Goal: Task Accomplishment & Management: Manage account settings

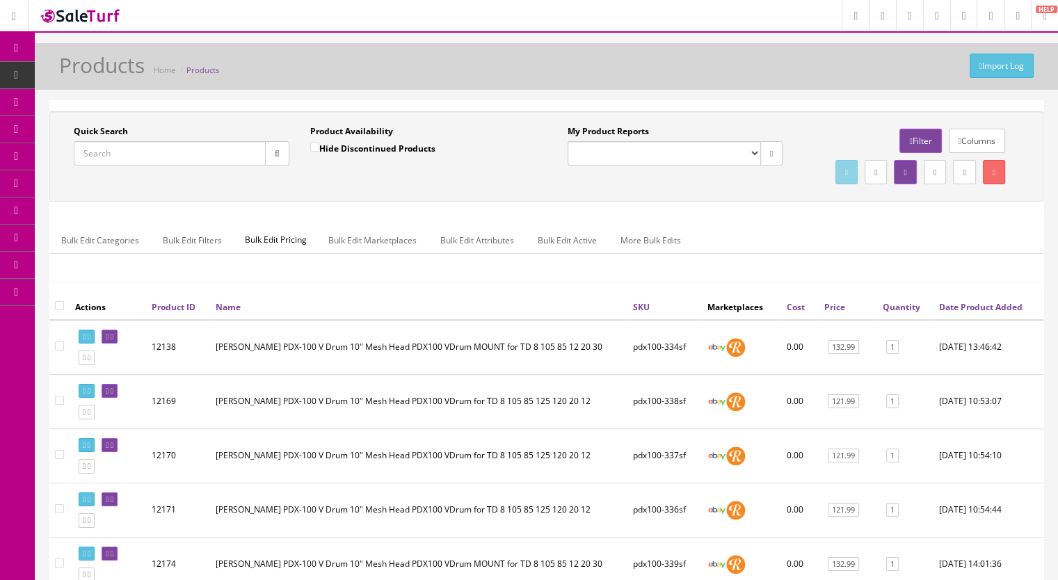
click at [93, 74] on span "Products" at bounding box center [107, 75] width 34 height 12
click at [128, 159] on input "Quick Search" at bounding box center [170, 153] width 192 height 24
type input "pdx100-"
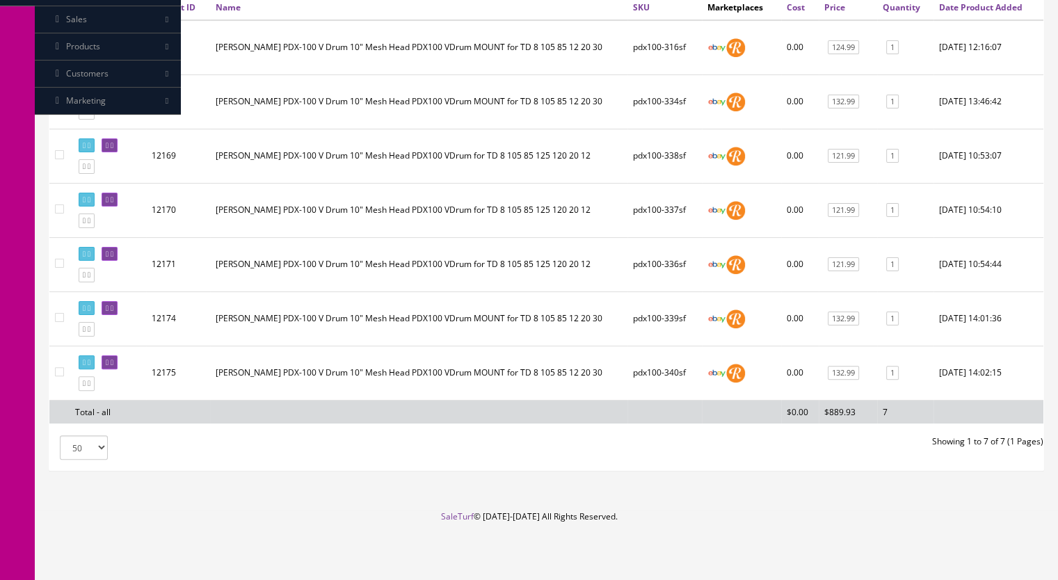
scroll to position [323, 0]
click at [90, 384] on icon at bounding box center [89, 384] width 3 height 8
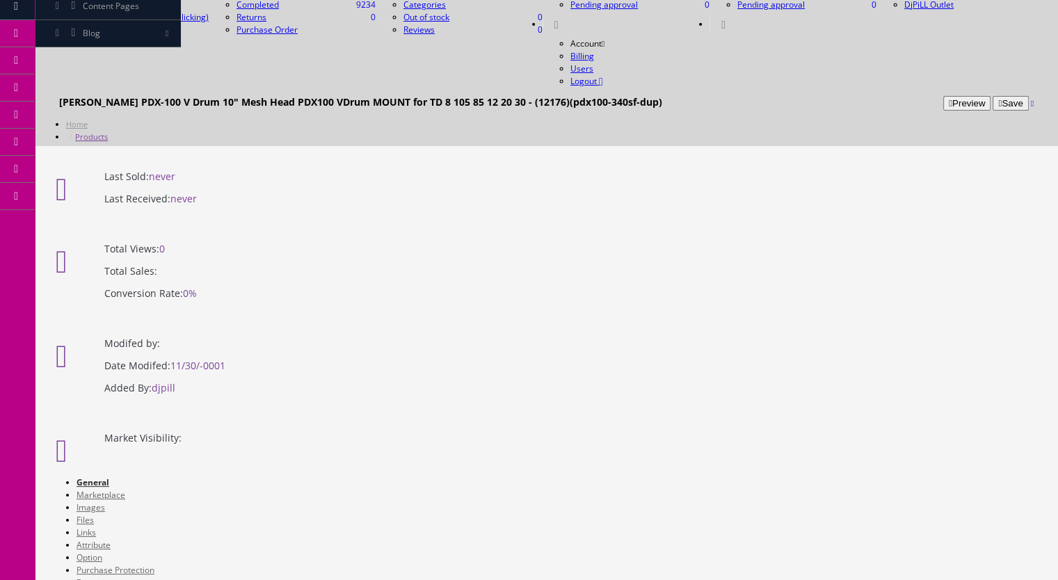
scroll to position [278, 0]
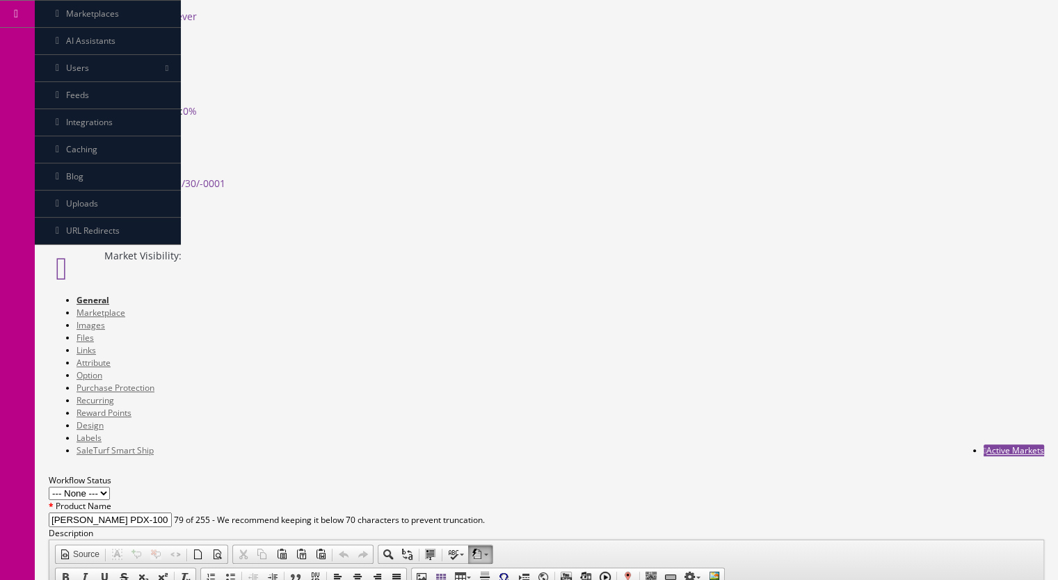
drag, startPoint x: 385, startPoint y: 507, endPoint x: 350, endPoint y: 487, distance: 39.8
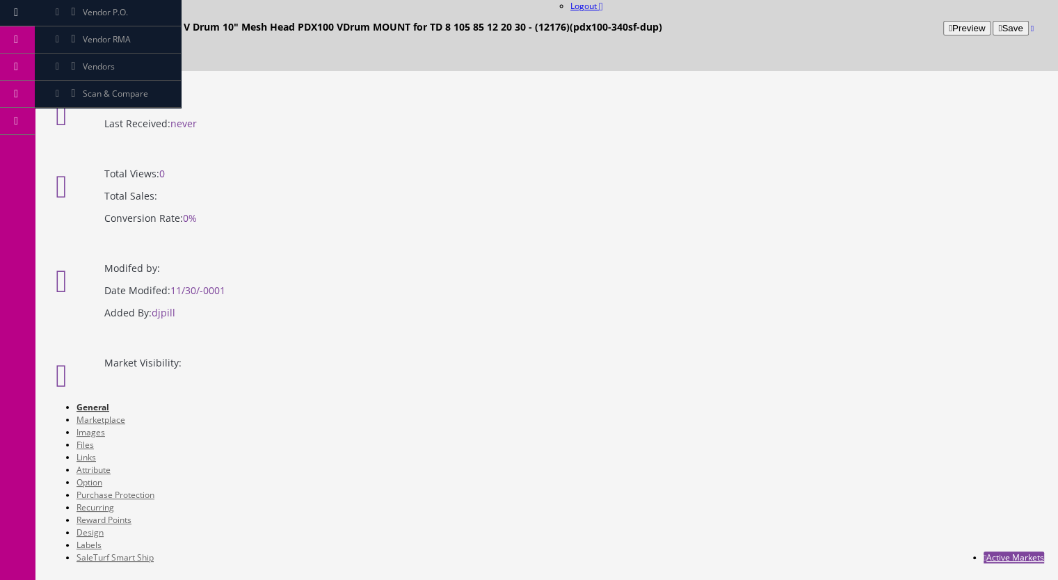
scroll to position [0, 0]
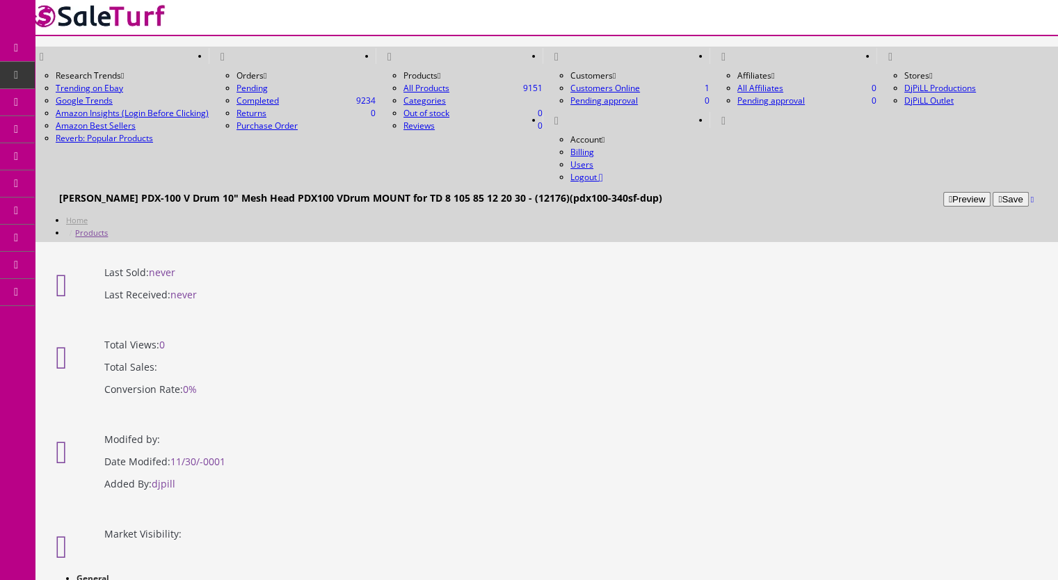
type input "pdx100-341sf"
click at [125, 579] on link "Marketplace" at bounding box center [100, 591] width 49 height 12
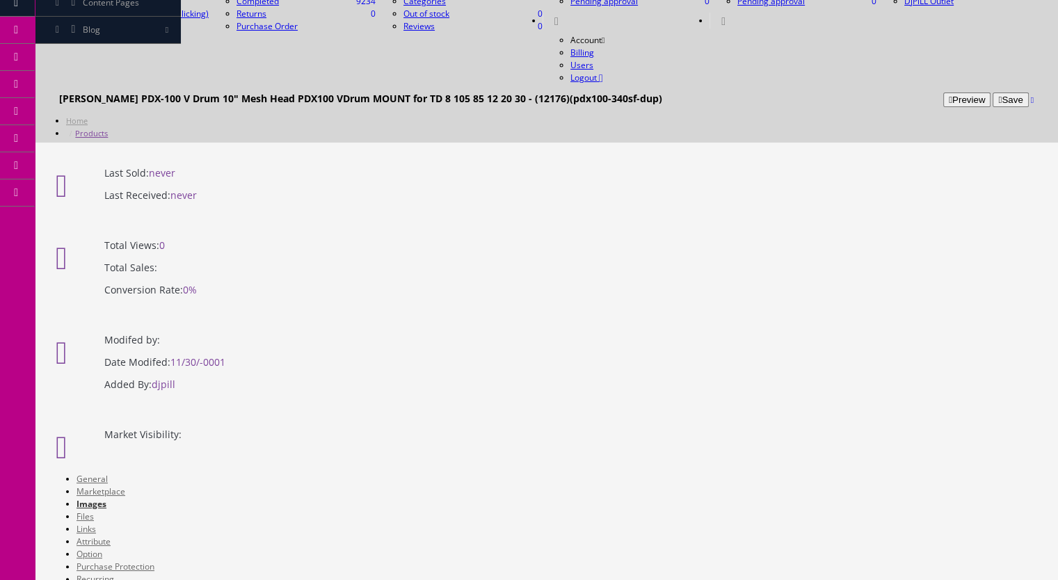
scroll to position [139, 0]
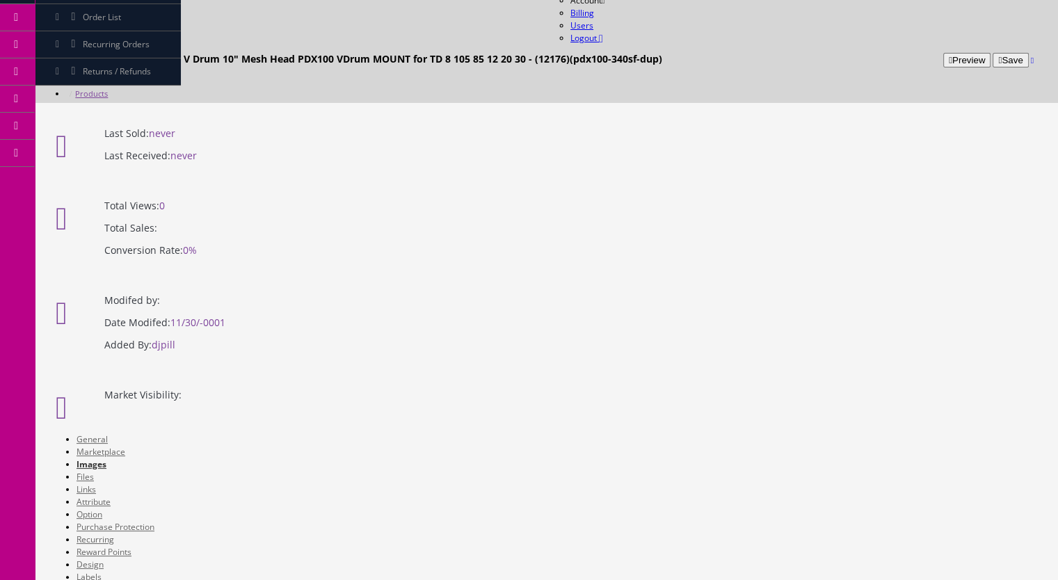
drag, startPoint x: 663, startPoint y: 353, endPoint x: 180, endPoint y: 350, distance: 483.3
drag, startPoint x: 690, startPoint y: 357, endPoint x: 409, endPoint y: 359, distance: 280.9
click at [1004, 579] on link "Active Markets" at bounding box center [1013, 589] width 60 height 12
checkbox input"] "true"
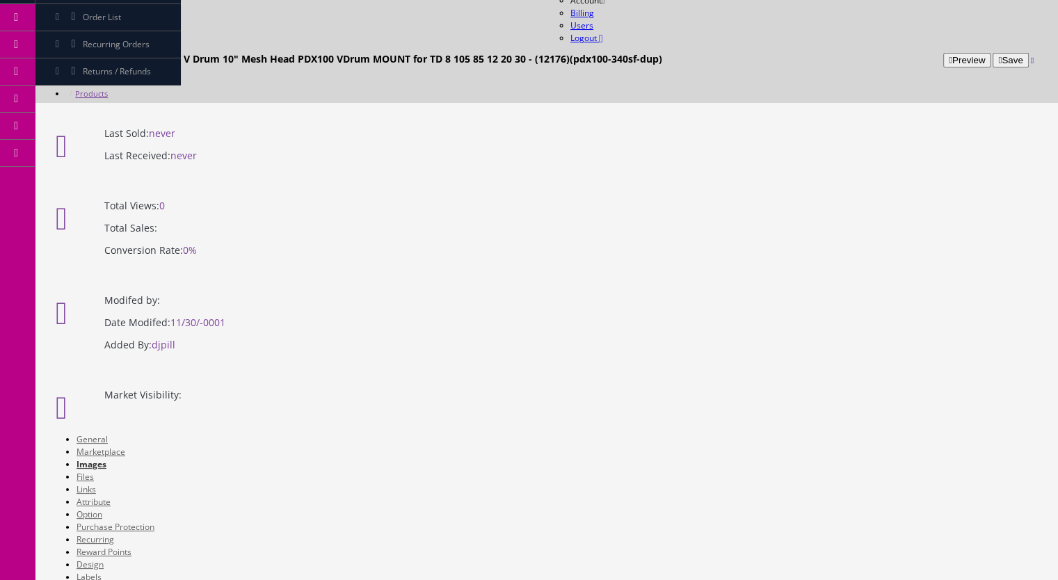
checkbox input"] "true"
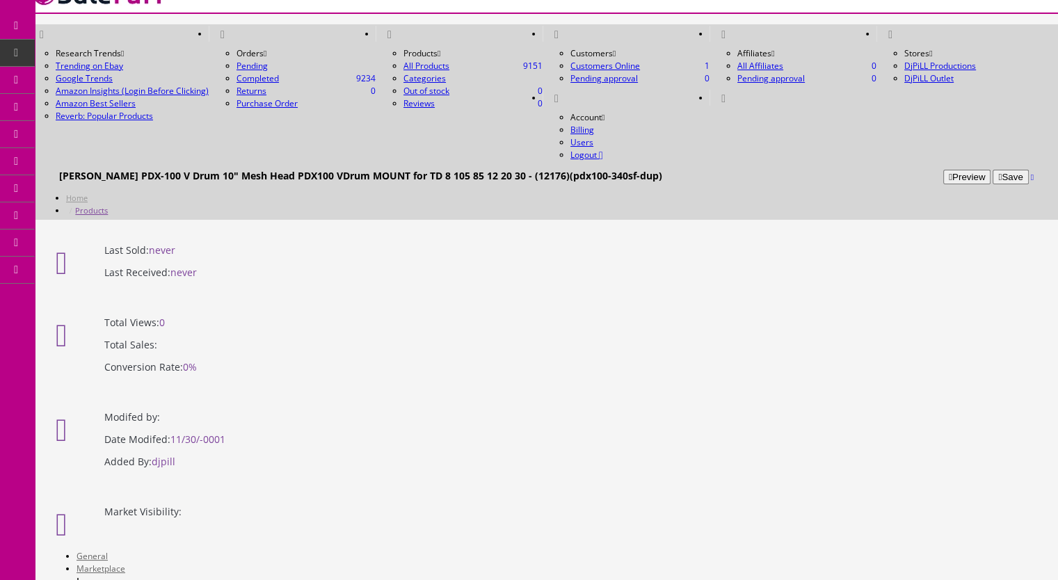
scroll to position [0, 0]
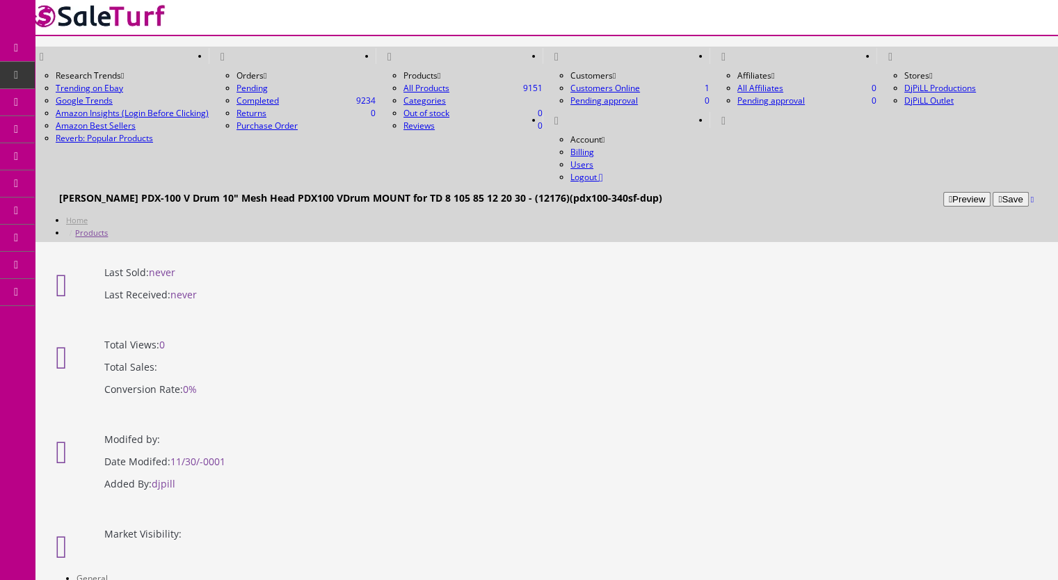
click at [992, 192] on button "Save" at bounding box center [1009, 199] width 35 height 15
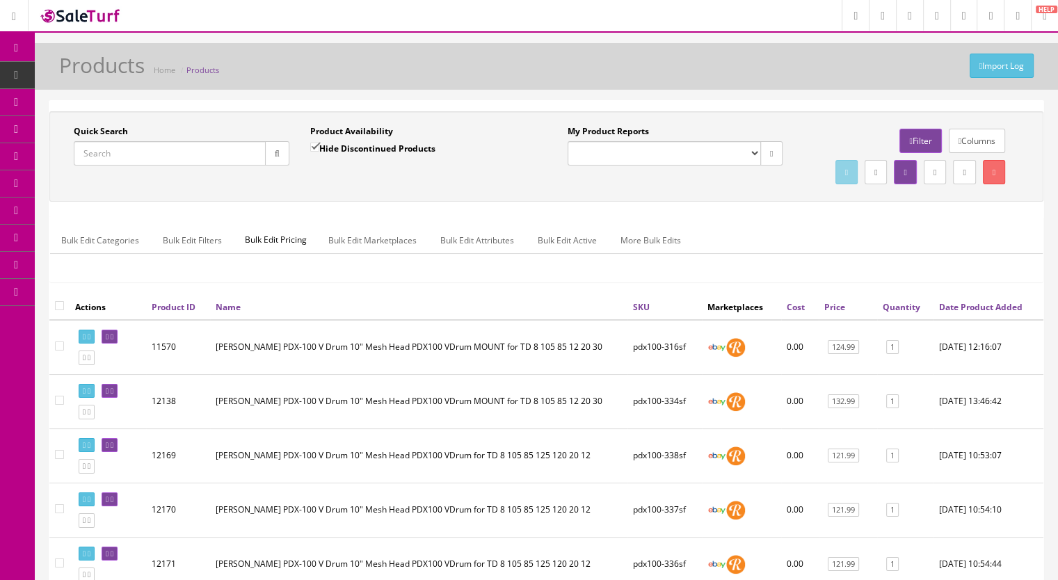
click at [97, 147] on input "Quick Search" at bounding box center [170, 153] width 192 height 24
paste input "PD140DS-72g"
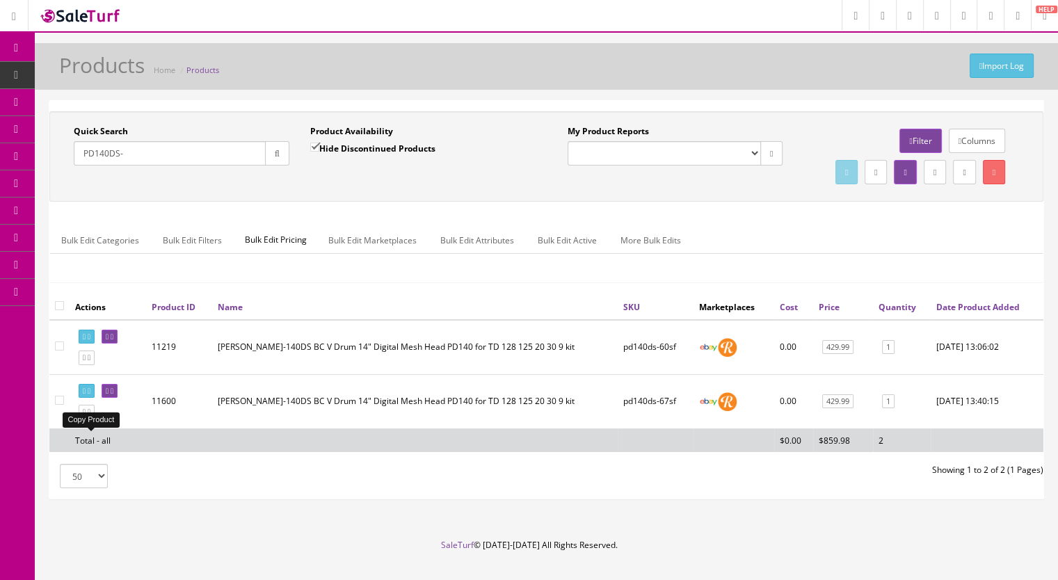
type input "PD140DS-"
click at [86, 416] on icon at bounding box center [84, 412] width 3 height 8
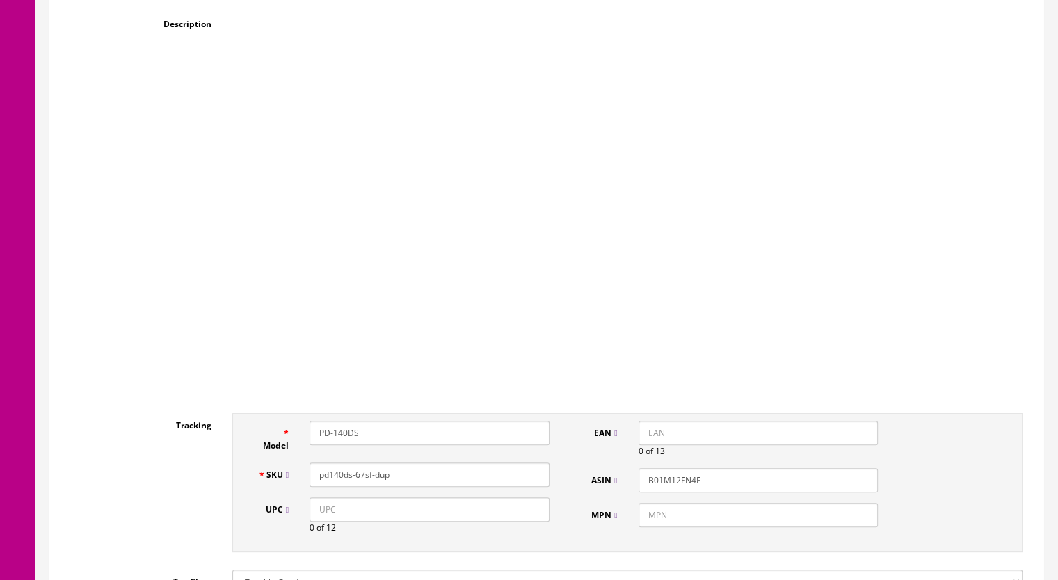
scroll to position [348, 0]
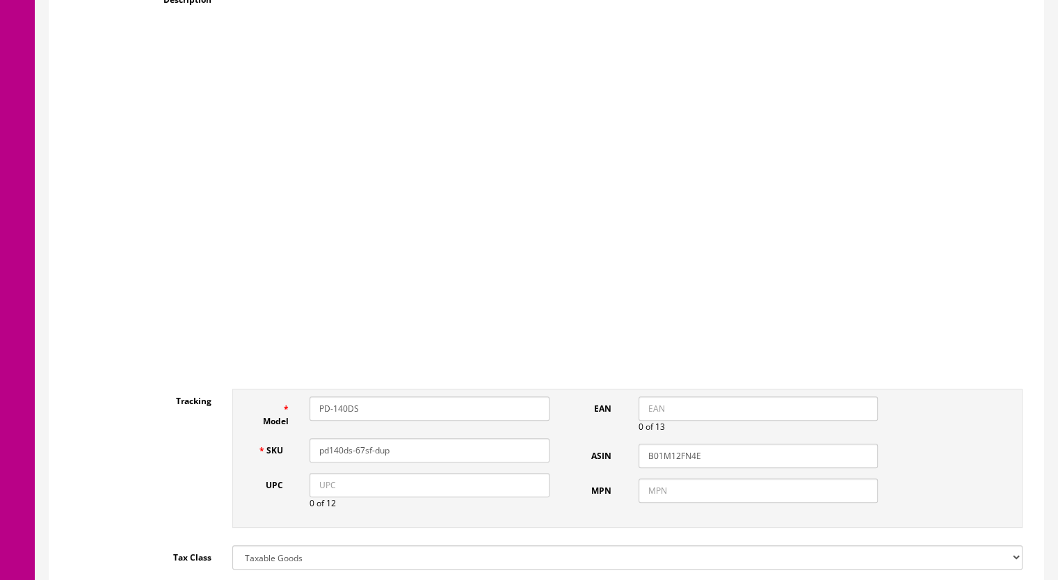
drag, startPoint x: 397, startPoint y: 430, endPoint x: 356, endPoint y: 435, distance: 41.4
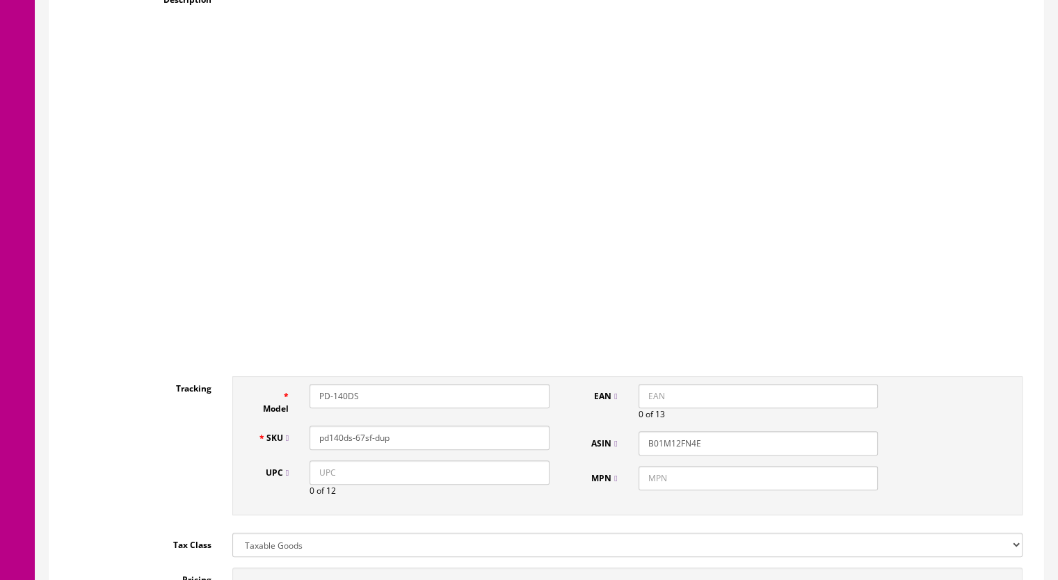
click at [356, 435] on input "pd140ds-67sf-dup" at bounding box center [429, 438] width 240 height 24
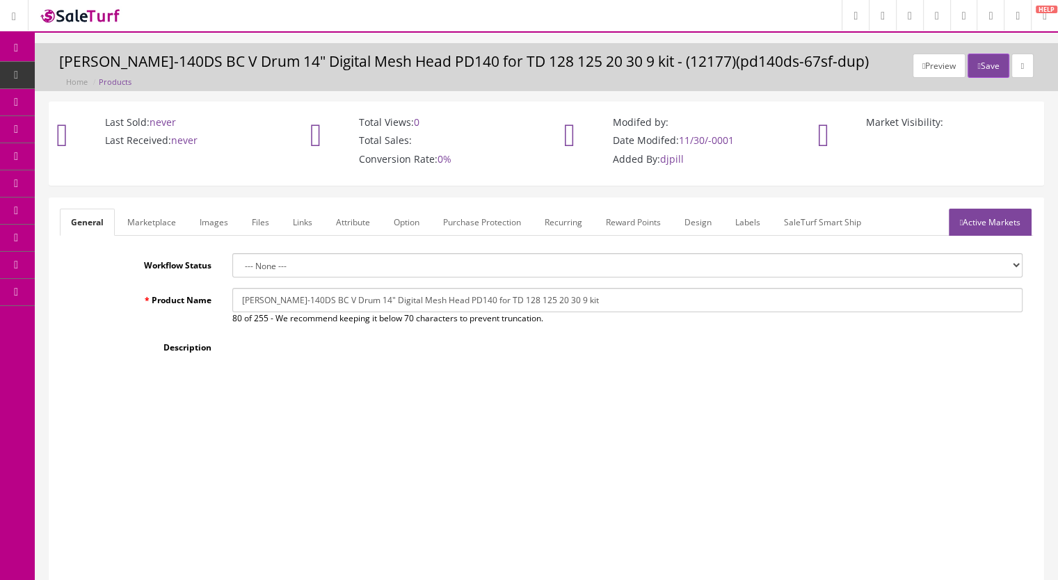
type input "pd140ds-73sf"
click at [141, 225] on link "Marketplace" at bounding box center [151, 222] width 71 height 27
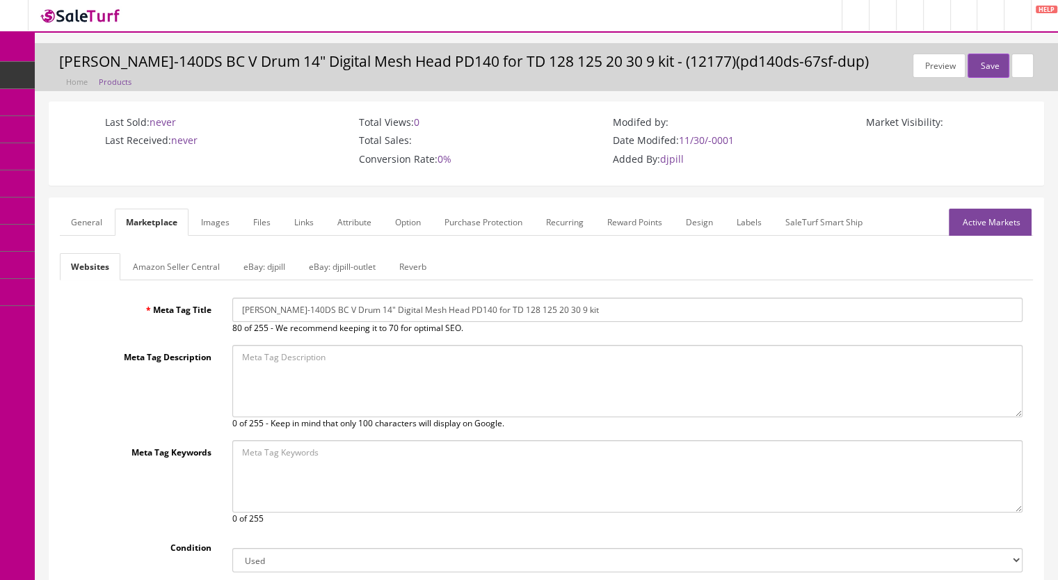
click at [414, 267] on link "Reverb" at bounding box center [412, 266] width 49 height 27
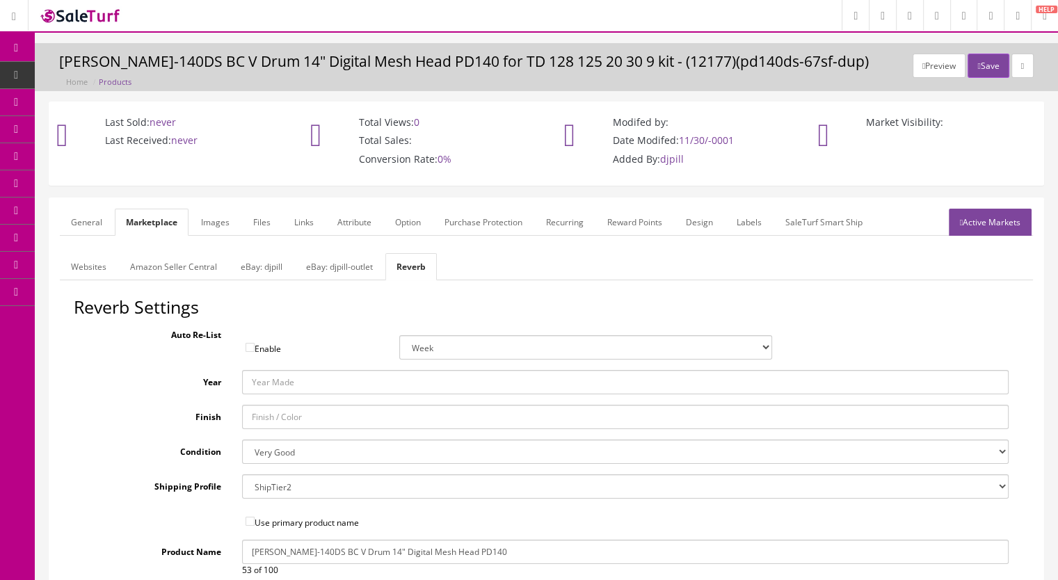
click at [281, 454] on select "Brand New Mint Excellent Very Good Good Fair Poor B-Stock Non Functioning" at bounding box center [625, 451] width 767 height 24
click at [242, 439] on select "Brand New Mint Excellent Very Good Good Fair Poor B-Stock Non Functioning" at bounding box center [625, 451] width 767 height 24
click at [225, 221] on link "Images" at bounding box center [215, 222] width 51 height 27
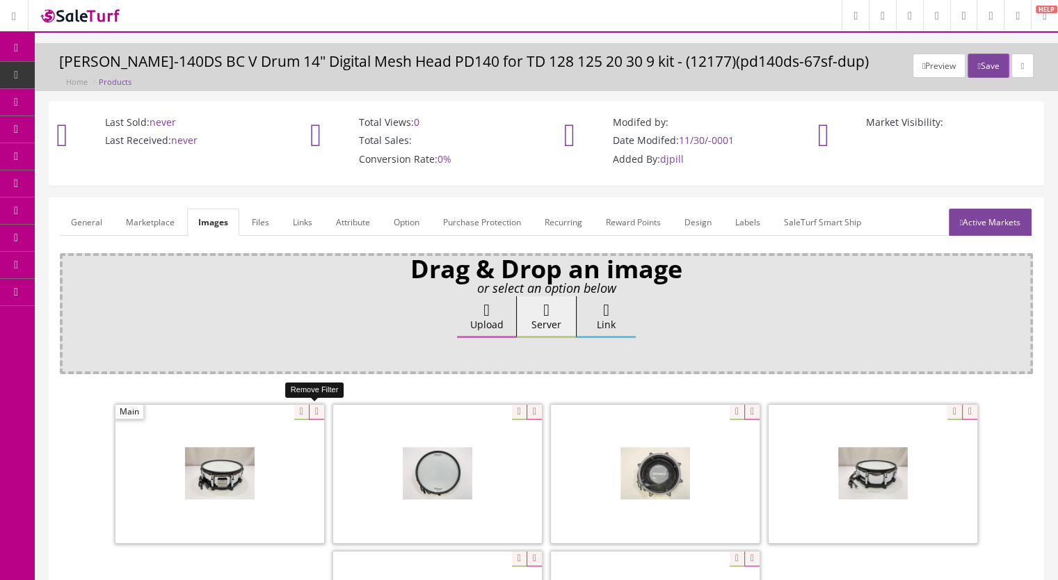
click at [312, 412] on icon at bounding box center [316, 412] width 15 height 15
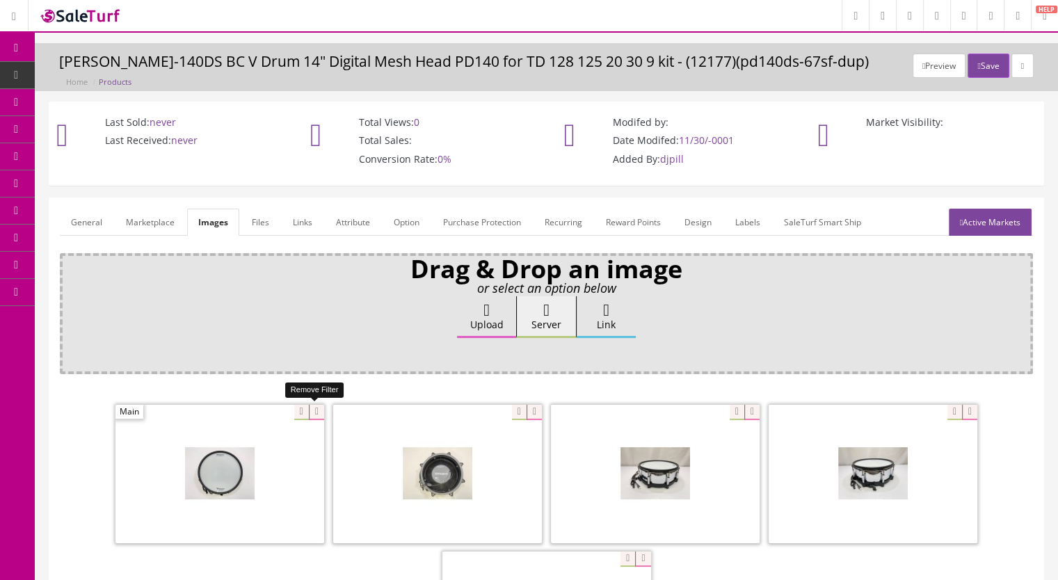
click at [310, 412] on icon at bounding box center [316, 412] width 15 height 15
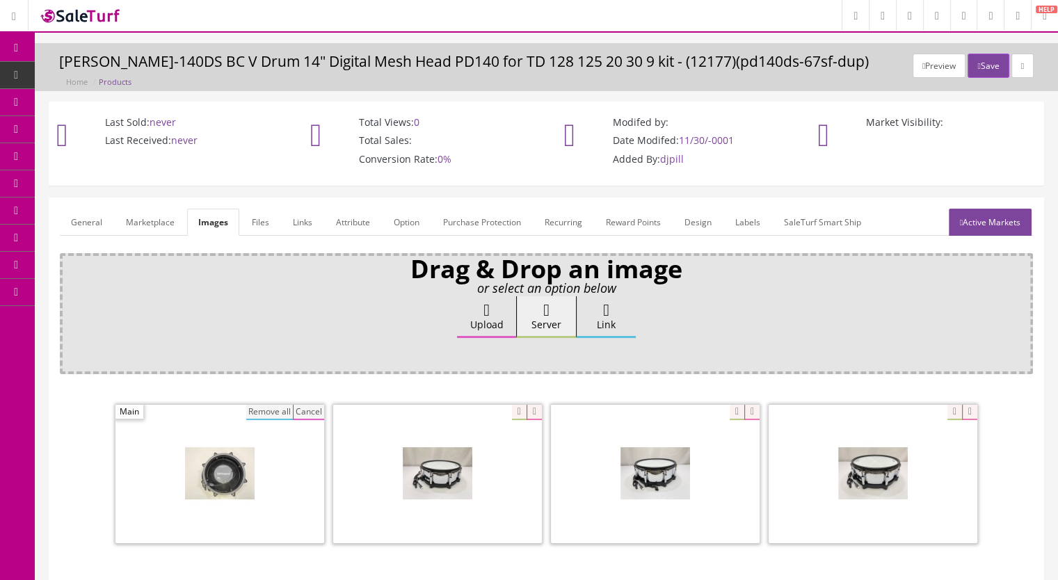
click at [266, 410] on button "Remove all" at bounding box center [269, 412] width 47 height 15
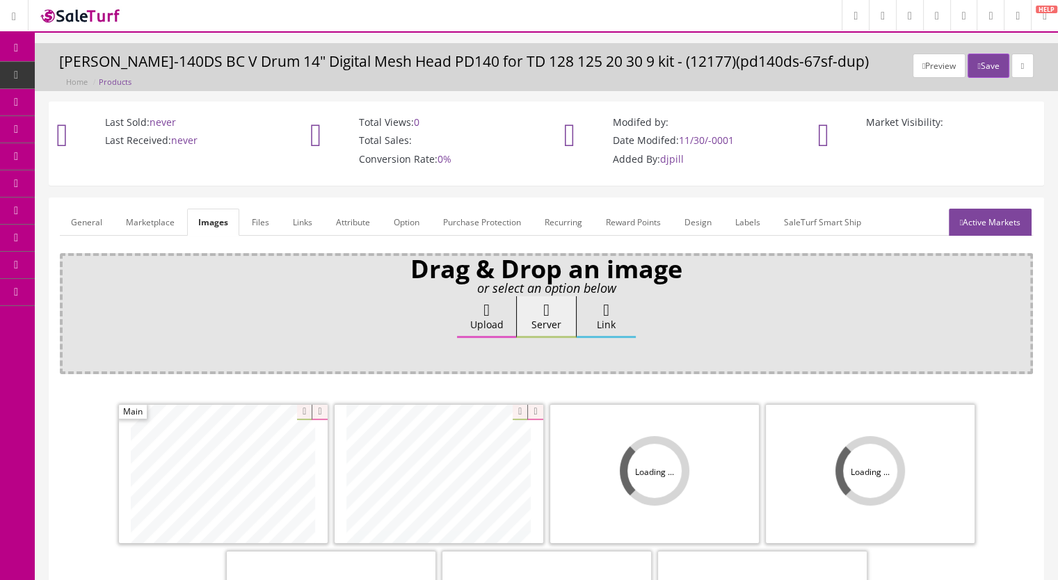
scroll to position [209, 0]
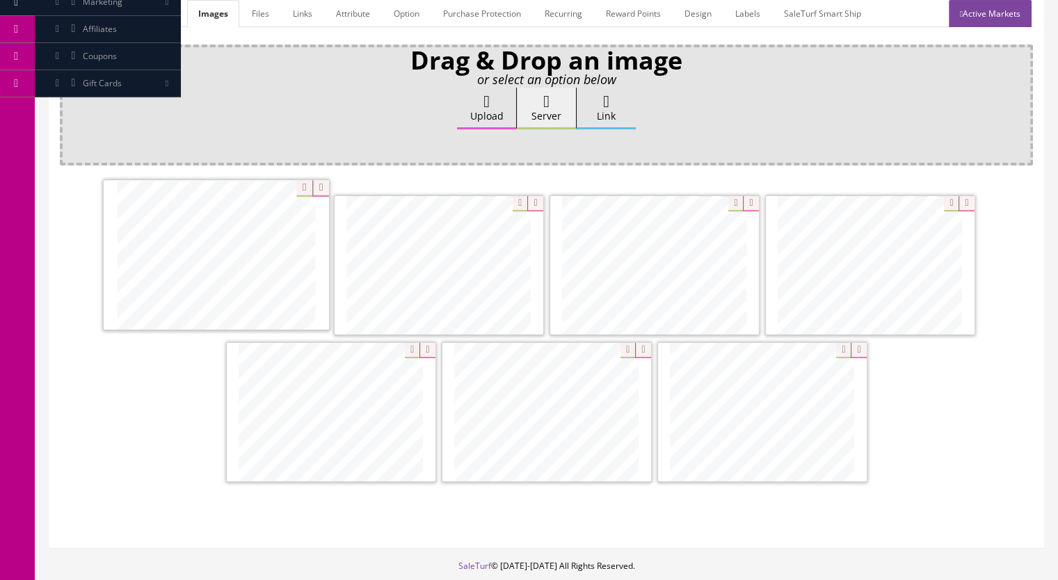
drag, startPoint x: 581, startPoint y: 417, endPoint x: 285, endPoint y: 259, distance: 336.0
drag, startPoint x: 436, startPoint y: 284, endPoint x: 868, endPoint y: 271, distance: 432.7
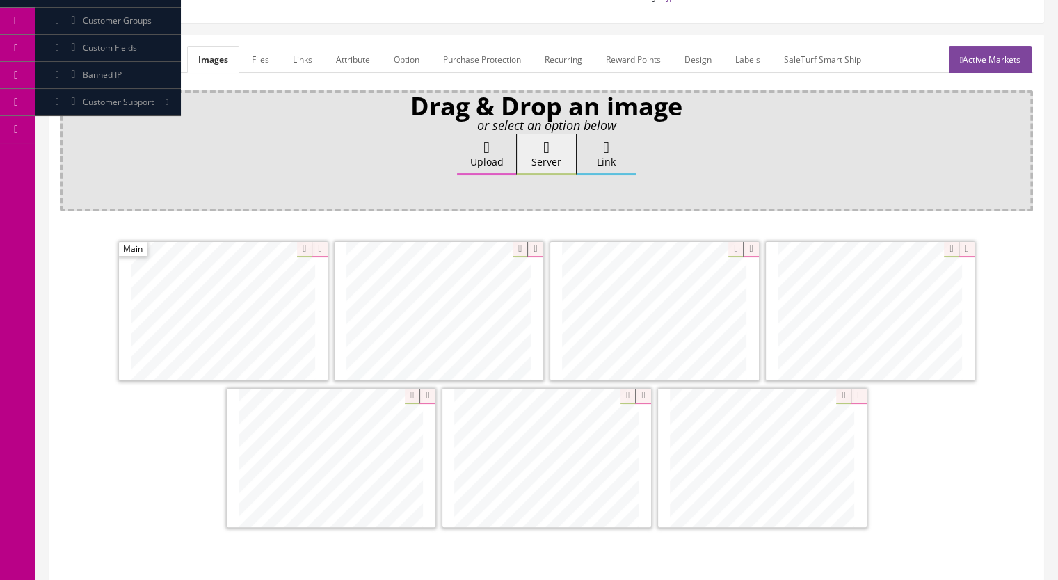
scroll to position [139, 0]
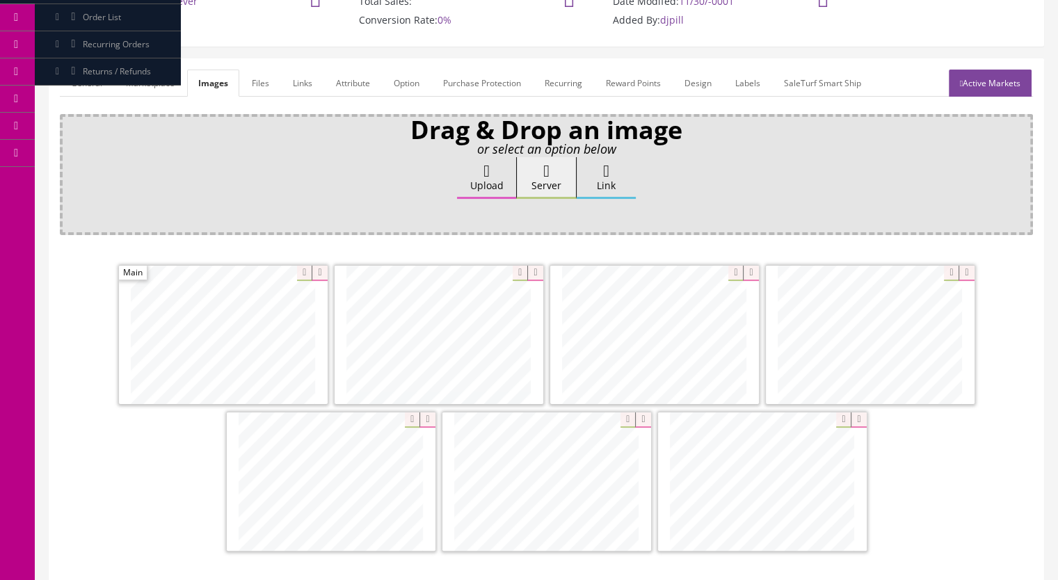
click at [142, 83] on link "Marketplace" at bounding box center [150, 83] width 71 height 27
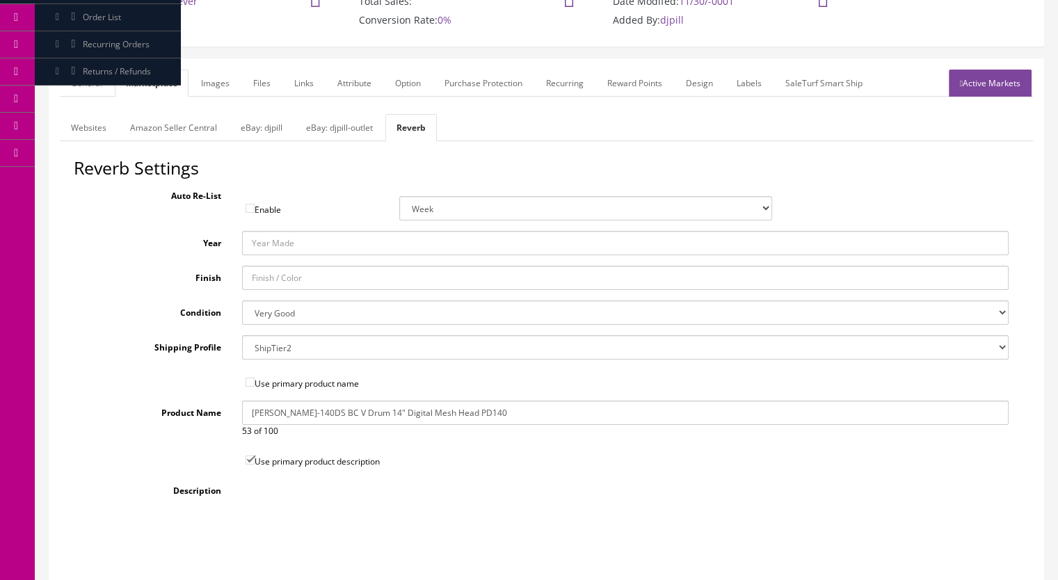
click at [170, 123] on link "Amazon Seller Central" at bounding box center [173, 127] width 109 height 27
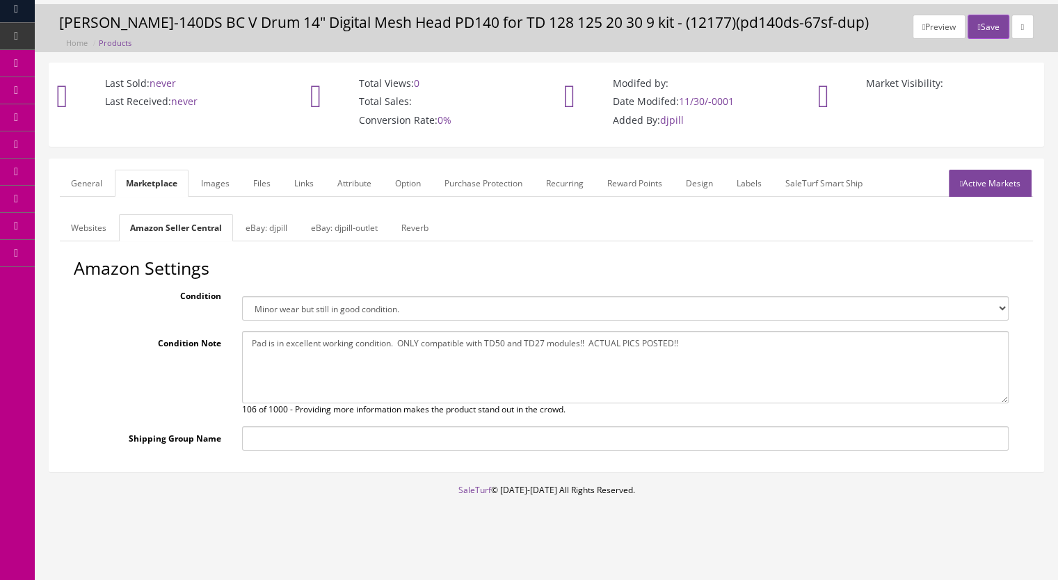
click at [293, 305] on select "Brand new item, unused, in original packaging. New item, but packaging has been…" at bounding box center [625, 308] width 767 height 24
select select "used_like_new"
click at [242, 296] on select "Brand new item, unused, in original packaging. New item, but packaging has been…" at bounding box center [625, 308] width 767 height 24
click at [86, 173] on link "General" at bounding box center [87, 183] width 54 height 27
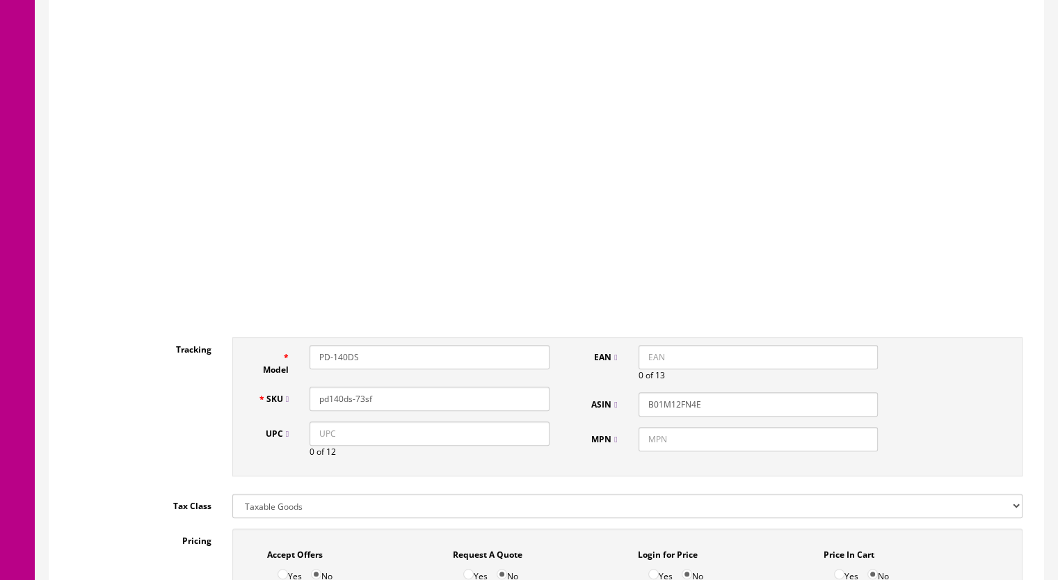
scroll to position [0, 0]
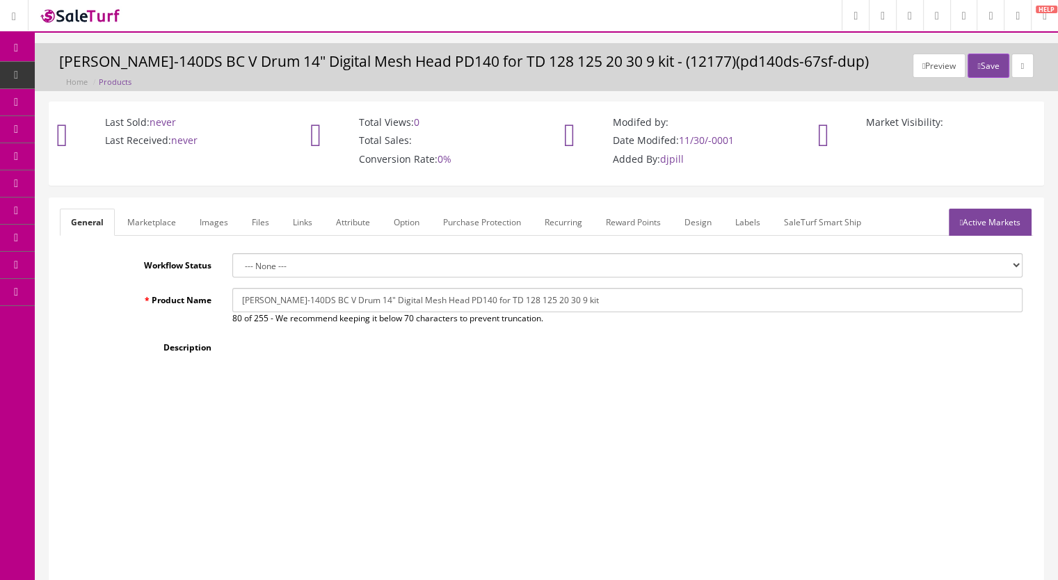
click at [992, 219] on link "Active Markets" at bounding box center [989, 222] width 83 height 27
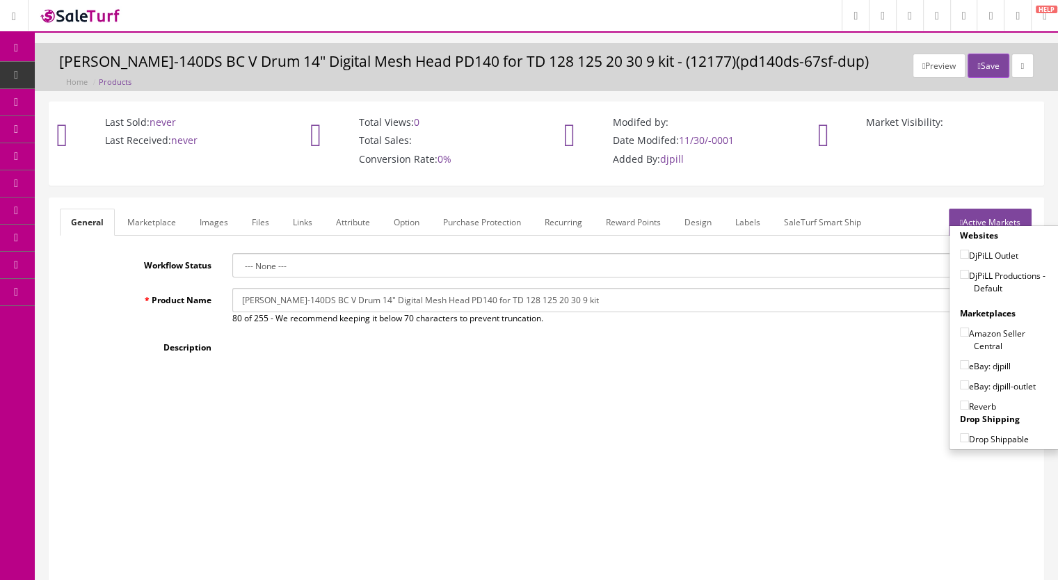
click at [960, 276] on input"] "DjPiLL Productions - Default" at bounding box center [964, 274] width 9 height 9
checkbox input"] "true"
click at [960, 328] on input"] "Amazon Seller Central" at bounding box center [964, 331] width 9 height 9
checkbox input"] "true"
click at [960, 360] on input"] "eBay: djpill" at bounding box center [964, 364] width 9 height 9
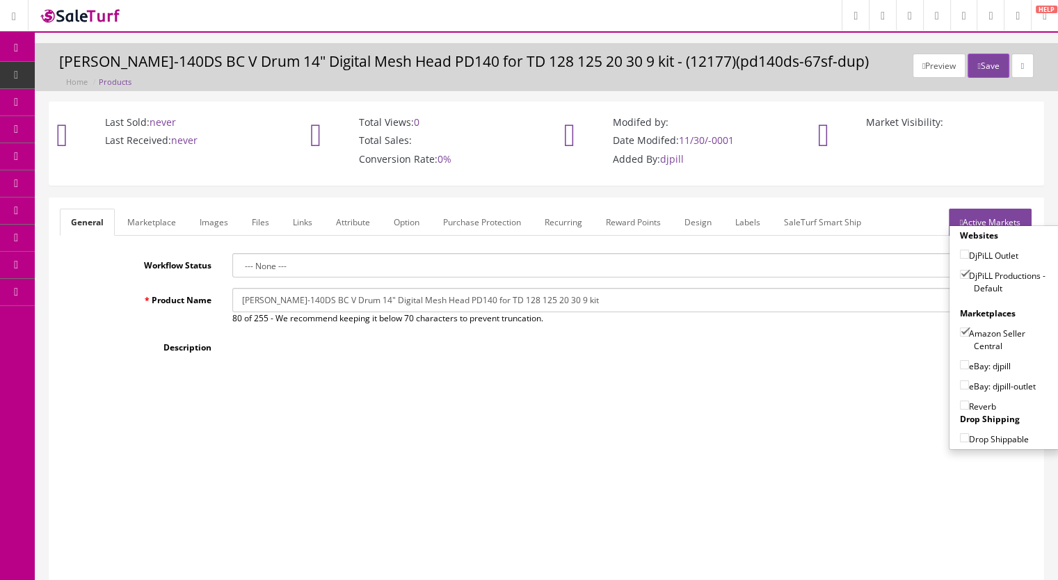
checkbox input"] "true"
click at [960, 399] on label "Reverb" at bounding box center [978, 406] width 36 height 14
click at [960, 401] on input"] "Reverb" at bounding box center [964, 405] width 9 height 9
checkbox input"] "true"
click at [976, 58] on button "Save" at bounding box center [987, 66] width 41 height 24
